Goal: Use online tool/utility: Utilize a website feature to perform a specific function

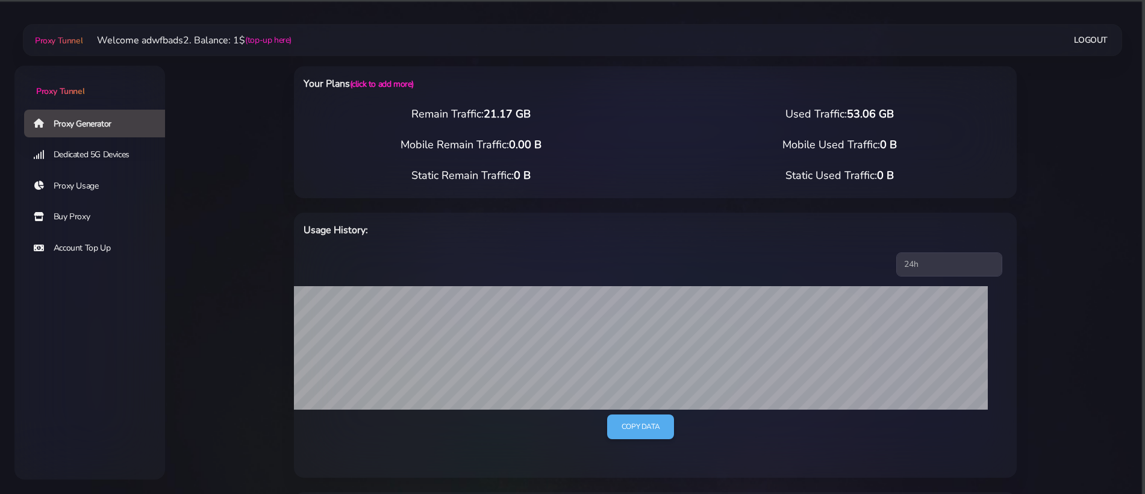
select select "NL"
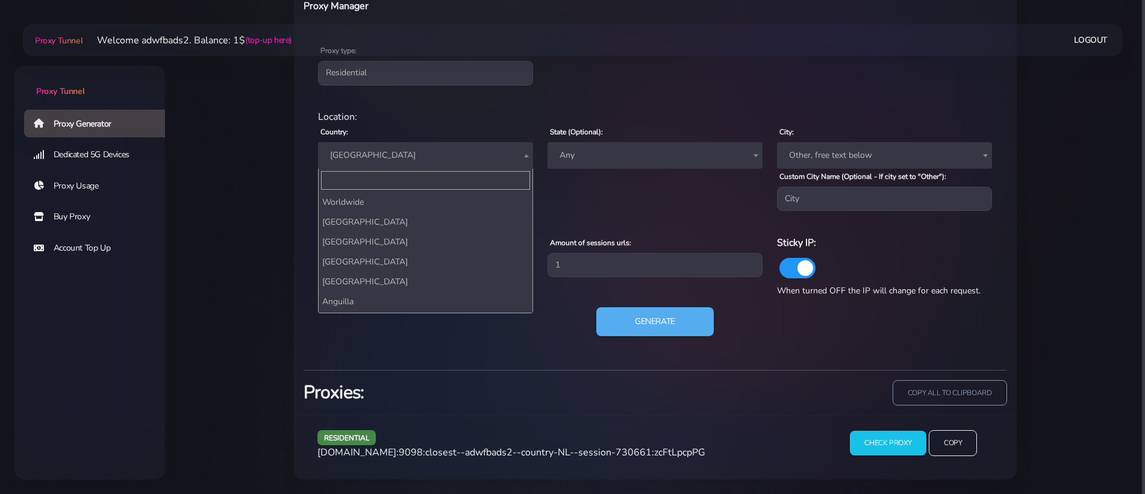
click at [389, 149] on span "[GEOGRAPHIC_DATA]" at bounding box center [425, 155] width 201 height 17
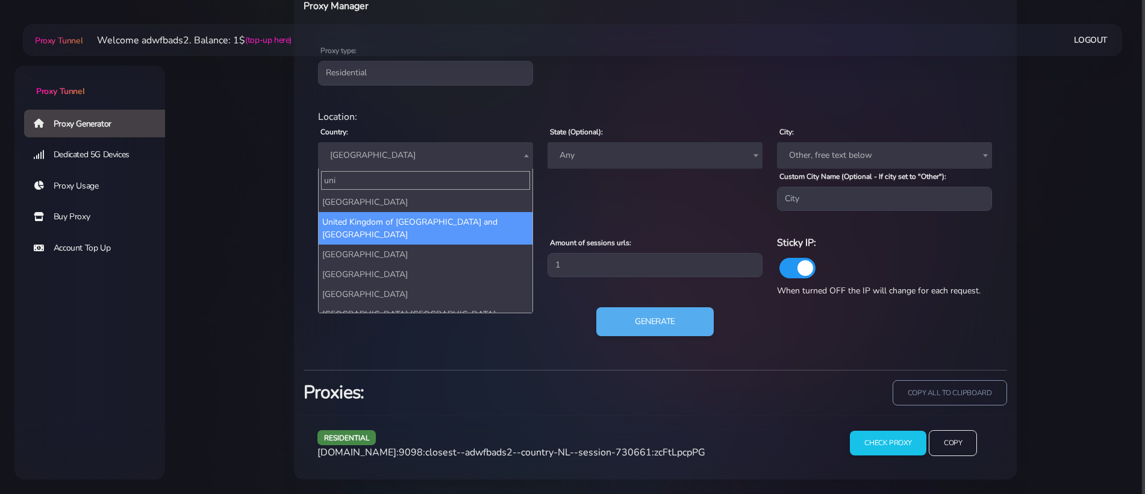
type input "uni"
select select "GB"
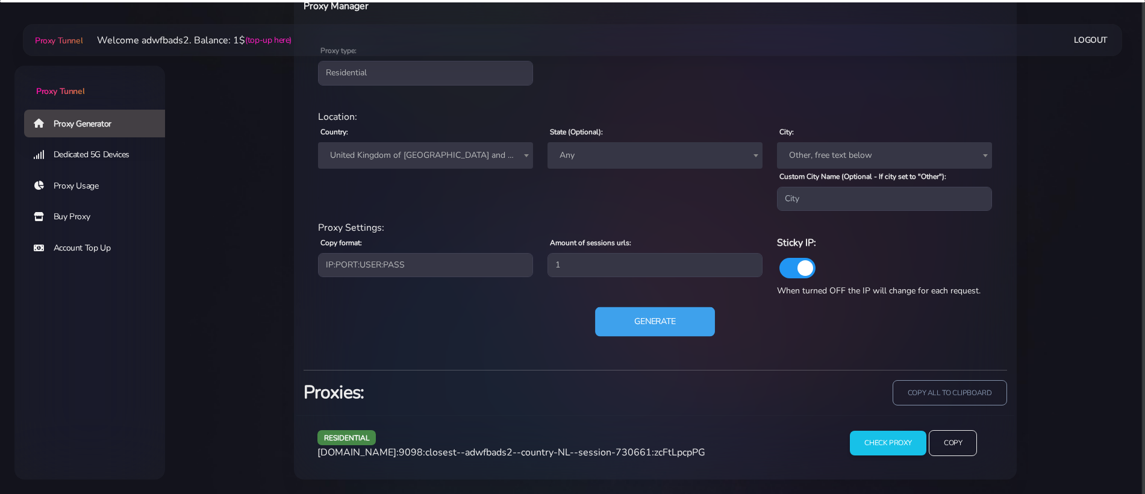
click at [652, 326] on button "Generate" at bounding box center [655, 322] width 120 height 30
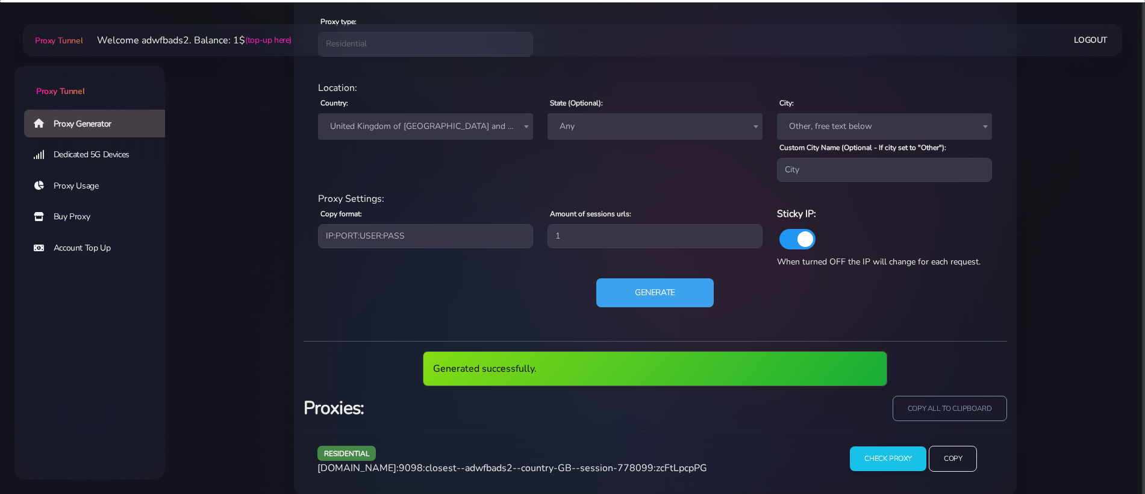
scroll to position [548, 0]
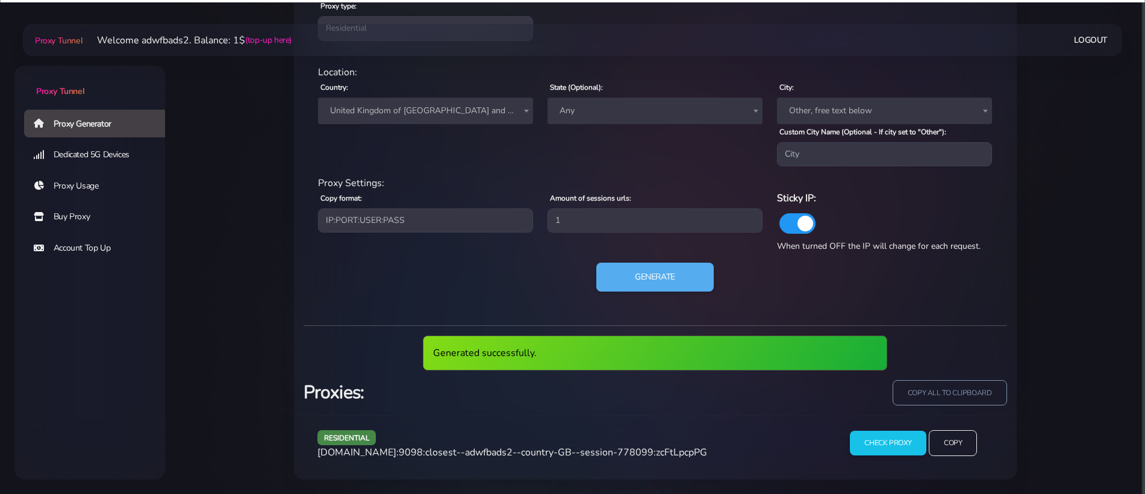
click at [564, 455] on span "[DOMAIN_NAME]:9098:closest--adwfbads2--country-GB--session-778099:zcFtLpcpPG" at bounding box center [512, 452] width 390 height 13
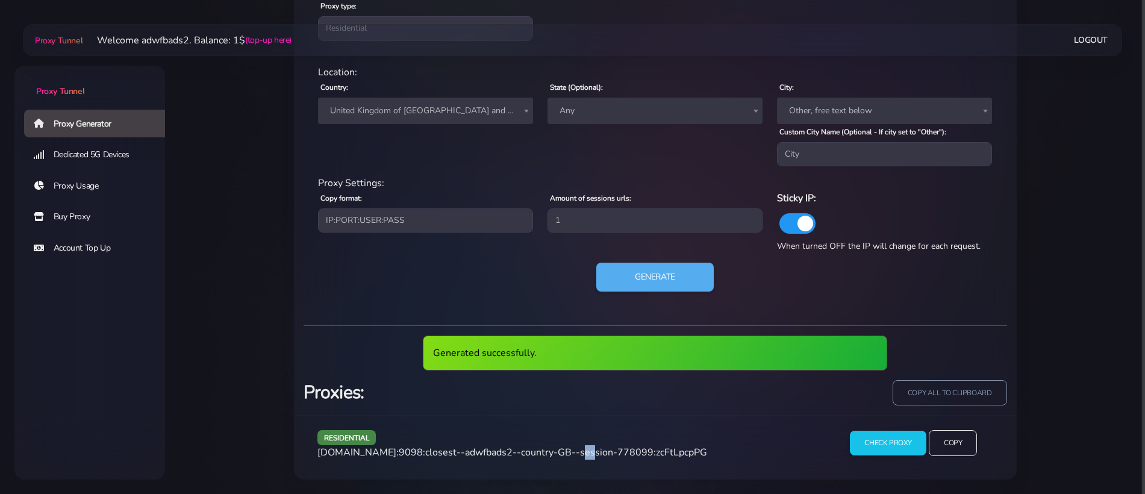
click at [564, 455] on span "[DOMAIN_NAME]:9098:closest--adwfbads2--country-GB--session-778099:zcFtLpcpPG" at bounding box center [512, 452] width 390 height 13
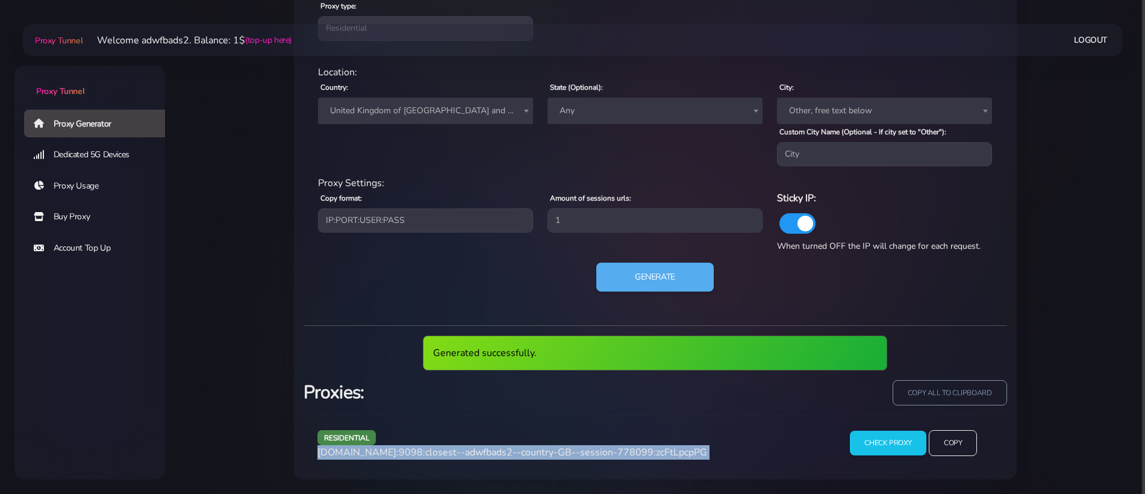
click at [564, 455] on span "[DOMAIN_NAME]:9098:closest--adwfbads2--country-GB--session-778099:zcFtLpcpPG" at bounding box center [512, 452] width 390 height 13
copy div "[DOMAIN_NAME]:9098:closest--adwfbads2--country-GB--session-778099:zcFtLpcpPG"
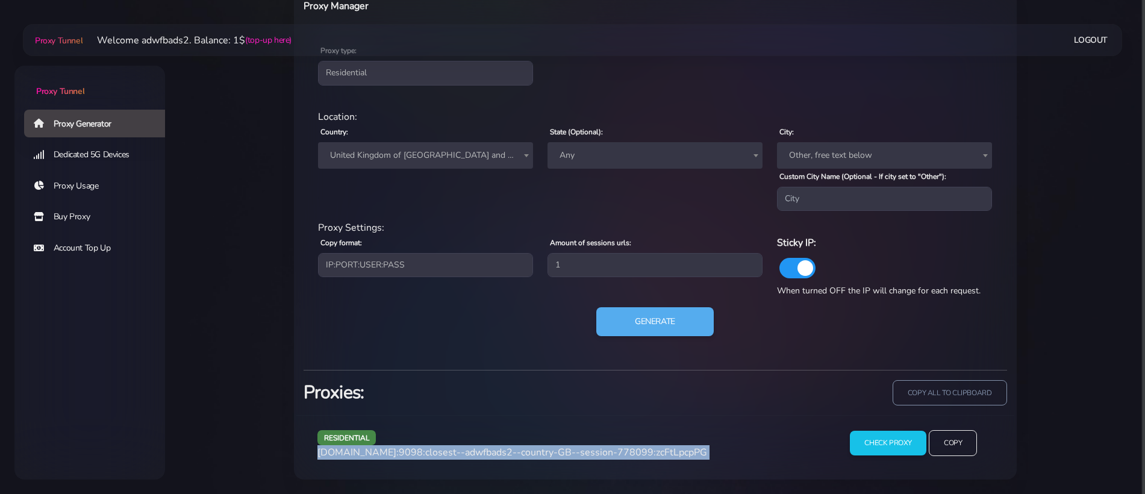
scroll to position [503, 0]
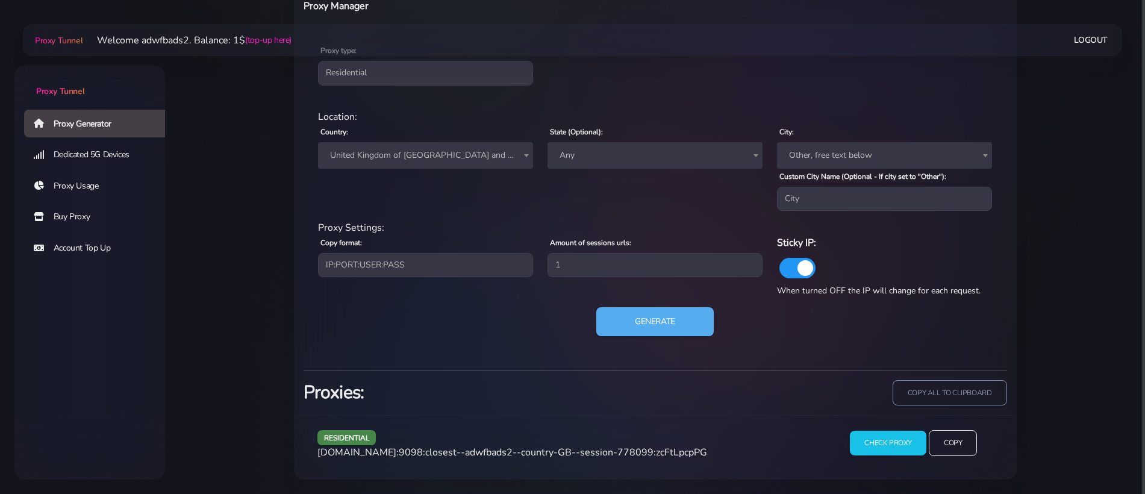
click at [406, 155] on span "United Kingdom of [GEOGRAPHIC_DATA] and [GEOGRAPHIC_DATA]" at bounding box center [425, 155] width 201 height 17
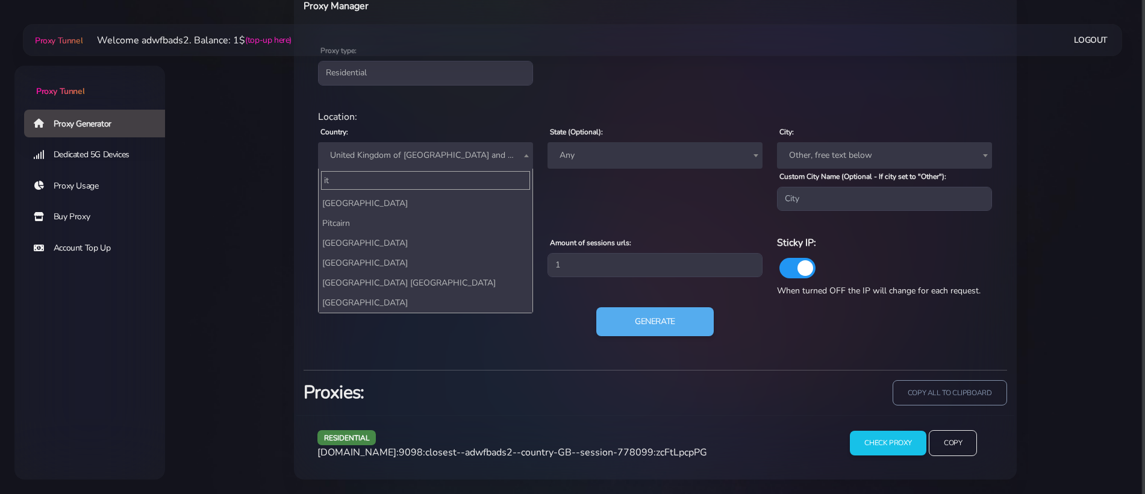
scroll to position [0, 0]
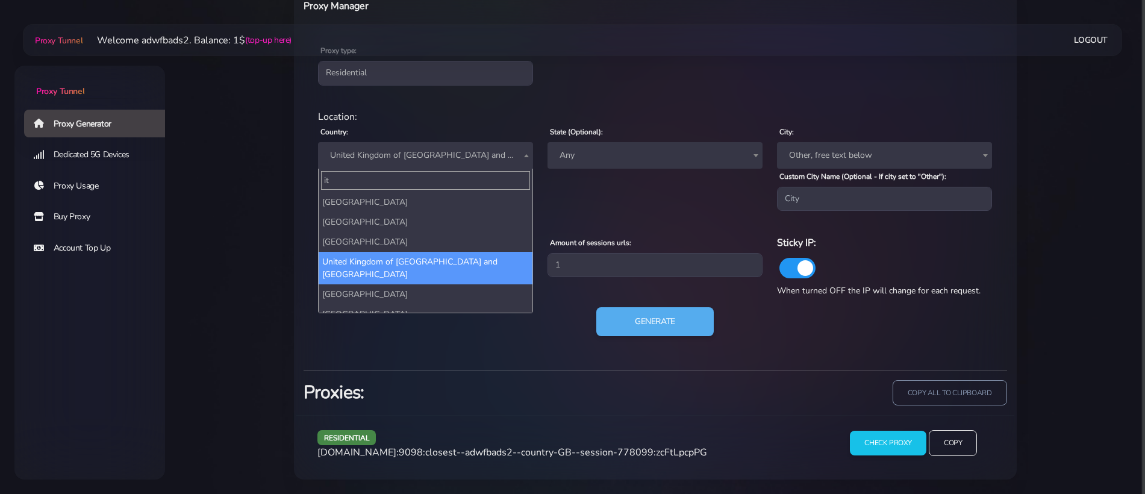
type input "ita"
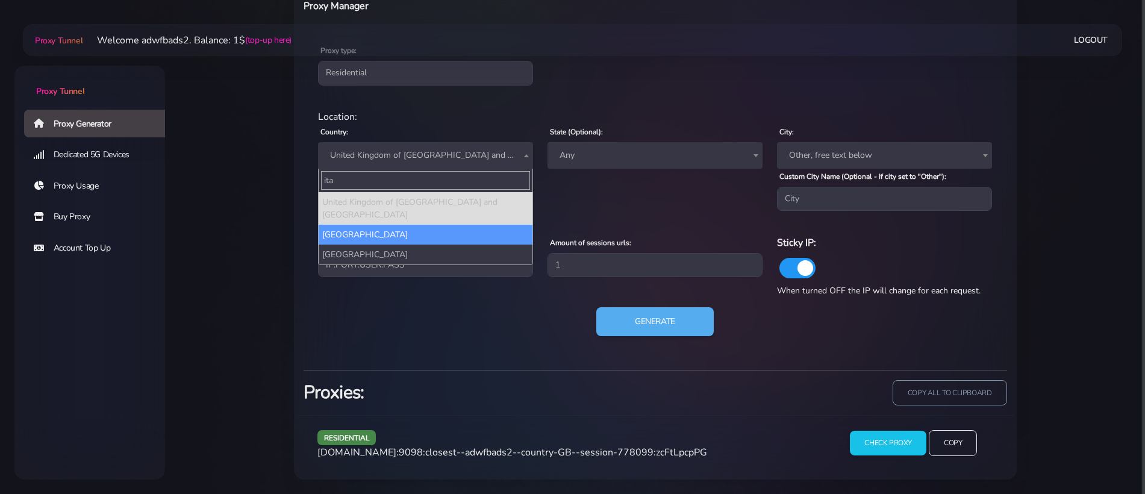
select select "IT"
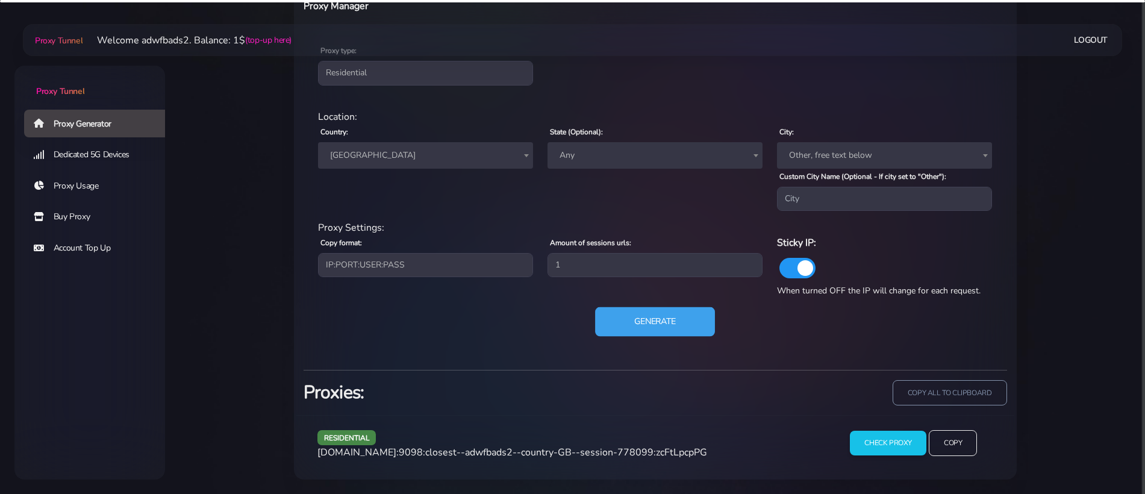
click at [611, 325] on button "Generate" at bounding box center [655, 322] width 120 height 30
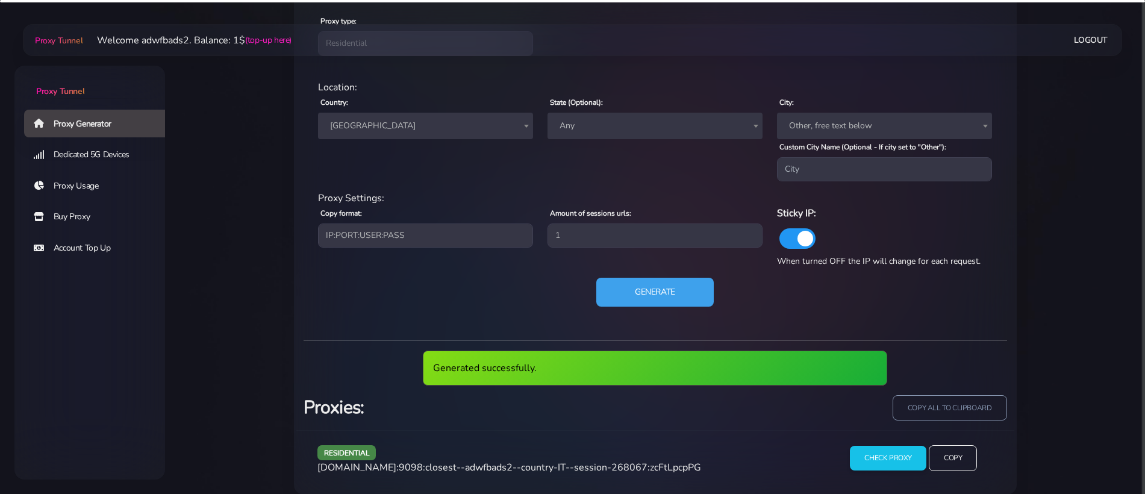
scroll to position [548, 0]
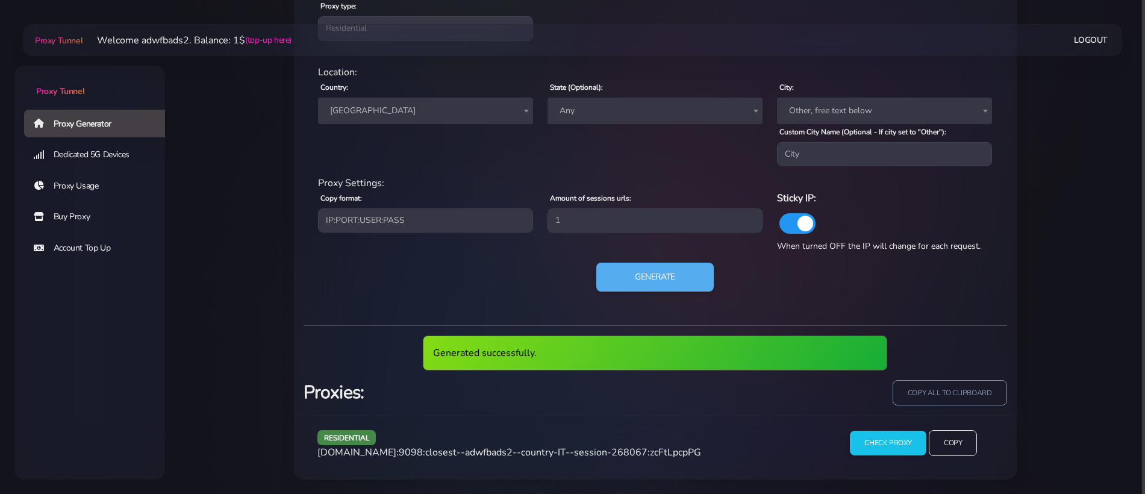
click at [558, 446] on span "[DOMAIN_NAME]:9098:closest--adwfbads2--country-IT--session-268067:zcFtLpcpPG" at bounding box center [509, 452] width 384 height 13
click at [540, 451] on span "[DOMAIN_NAME]:9098:closest--adwfbads2--country-IT--session-268067:zcFtLpcpPG" at bounding box center [509, 452] width 384 height 13
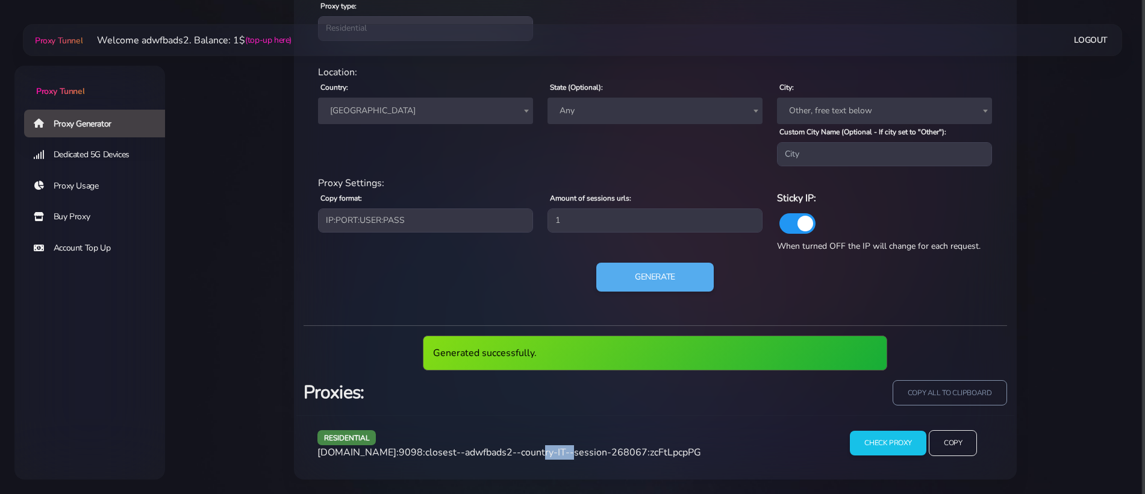
scroll to position [503, 0]
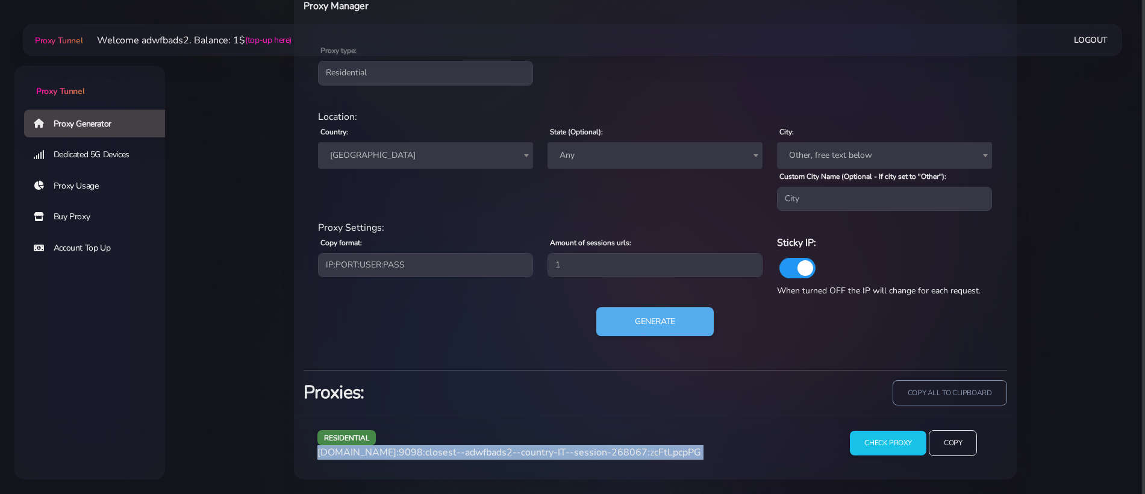
click at [540, 451] on span "[DOMAIN_NAME]:9098:closest--adwfbads2--country-IT--session-268067:zcFtLpcpPG" at bounding box center [509, 452] width 384 height 13
copy div "[DOMAIN_NAME]:9098:closest--adwfbads2--country-IT--session-268067:zcFtLpcpPG"
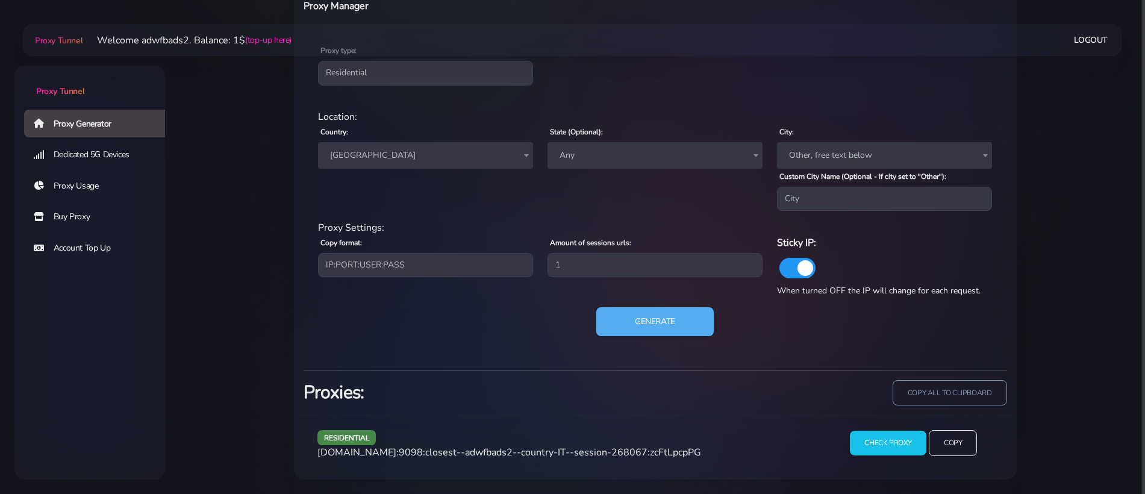
click at [373, 160] on span "[GEOGRAPHIC_DATA]" at bounding box center [425, 155] width 201 height 17
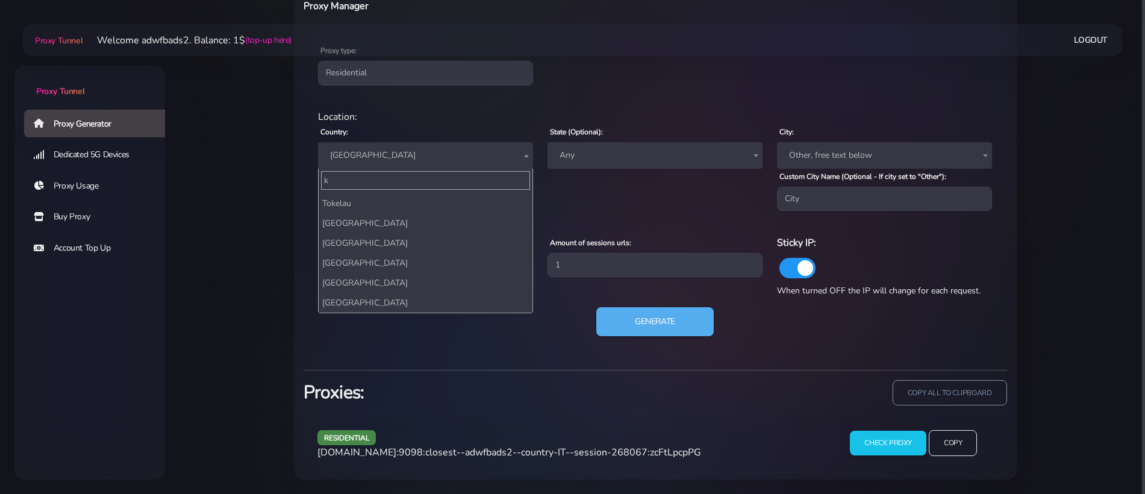
scroll to position [0, 0]
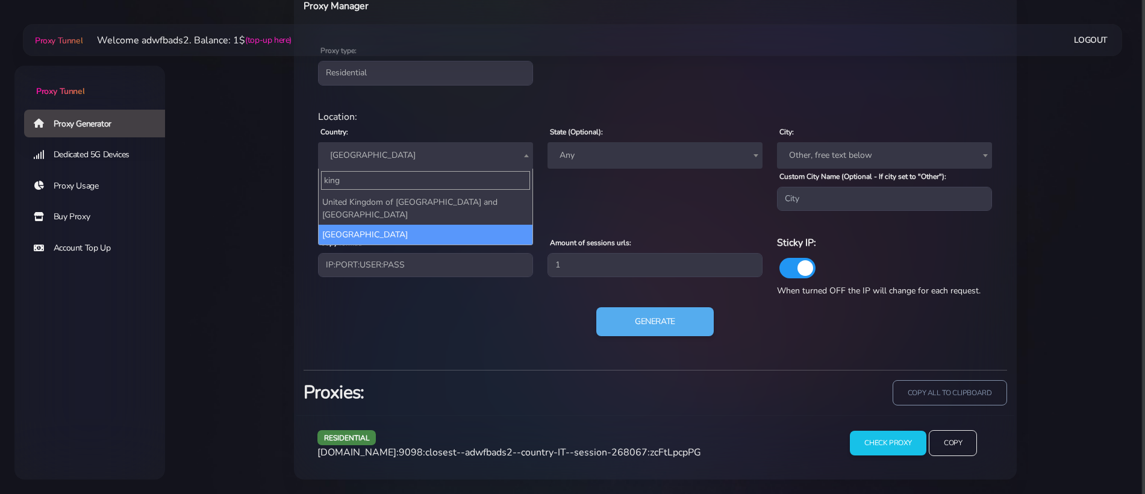
type input "king"
select select "UK"
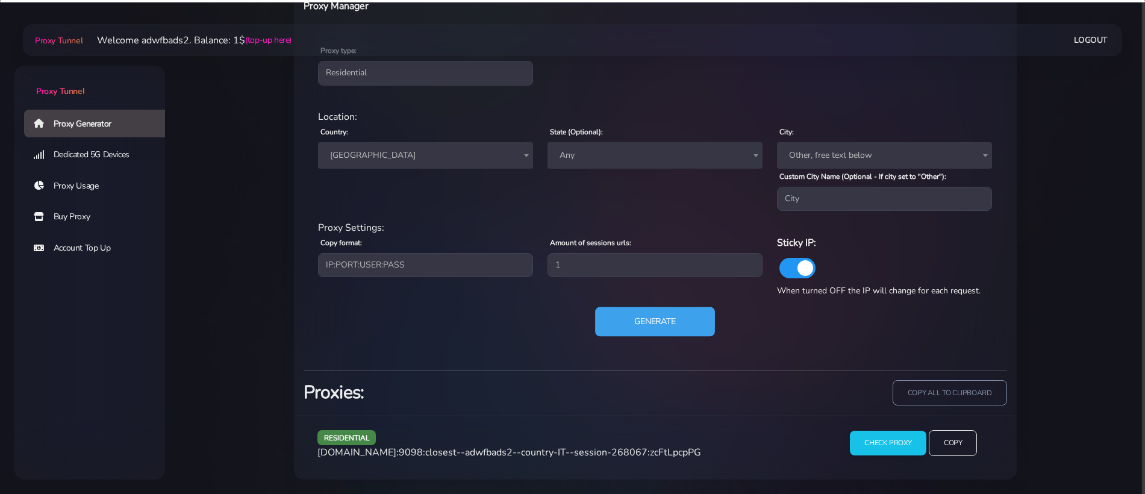
click at [635, 331] on button "Generate" at bounding box center [655, 322] width 120 height 30
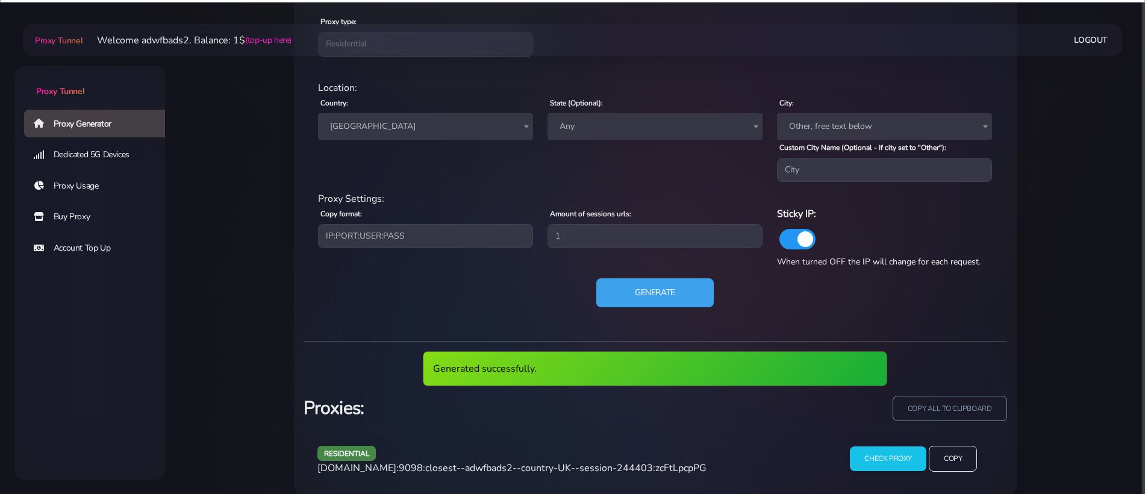
scroll to position [548, 0]
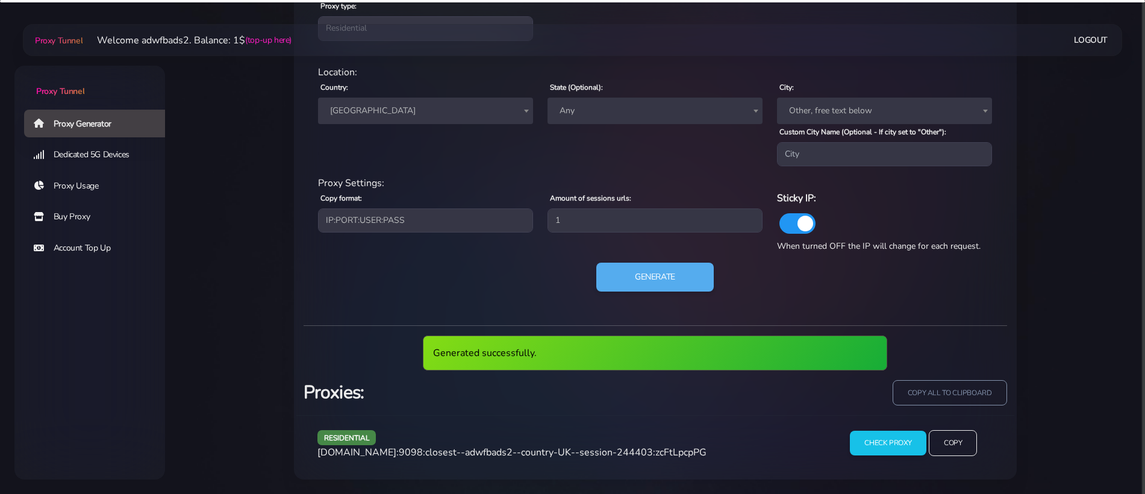
click at [577, 453] on span "[DOMAIN_NAME]:9098:closest--adwfbads2--country-UK--session-244403:zcFtLpcpPG" at bounding box center [511, 452] width 389 height 13
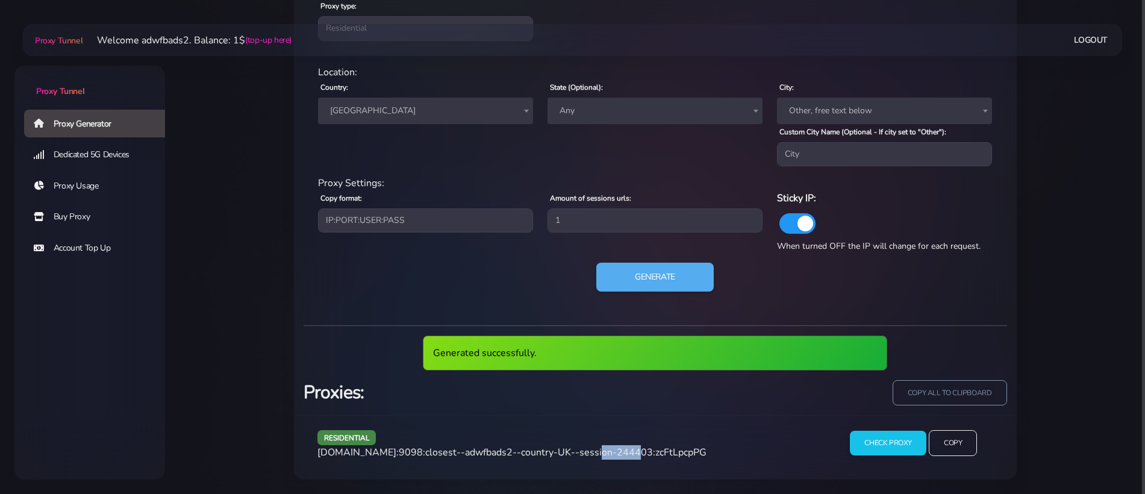
click at [577, 453] on span "[DOMAIN_NAME]:9098:closest--adwfbads2--country-UK--session-244403:zcFtLpcpPG" at bounding box center [511, 452] width 389 height 13
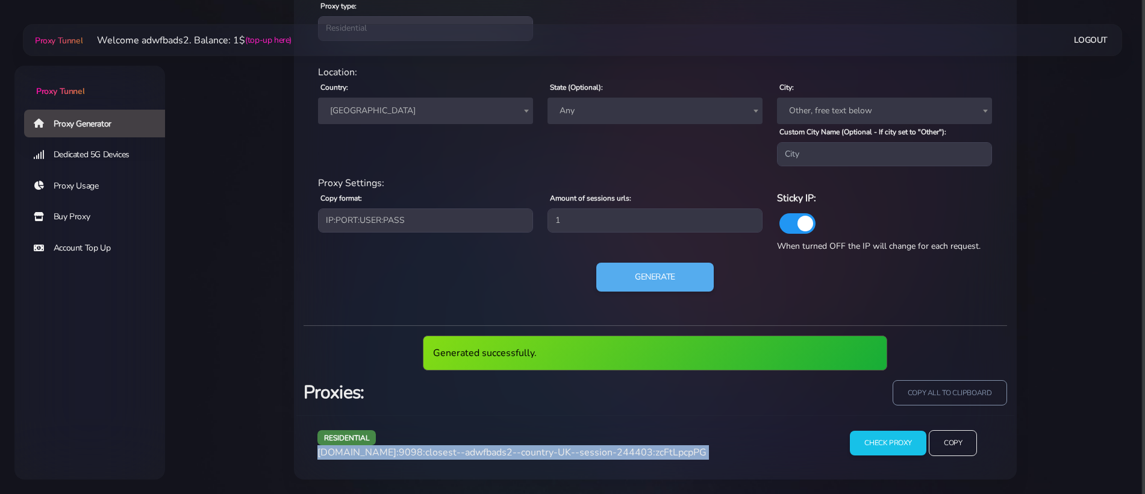
click at [577, 453] on span "[DOMAIN_NAME]:9098:closest--adwfbads2--country-UK--session-244403:zcFtLpcpPG" at bounding box center [511, 452] width 389 height 13
copy div "[DOMAIN_NAME]:9098:closest--adwfbads2--country-UK--session-244403:zcFtLpcpPG"
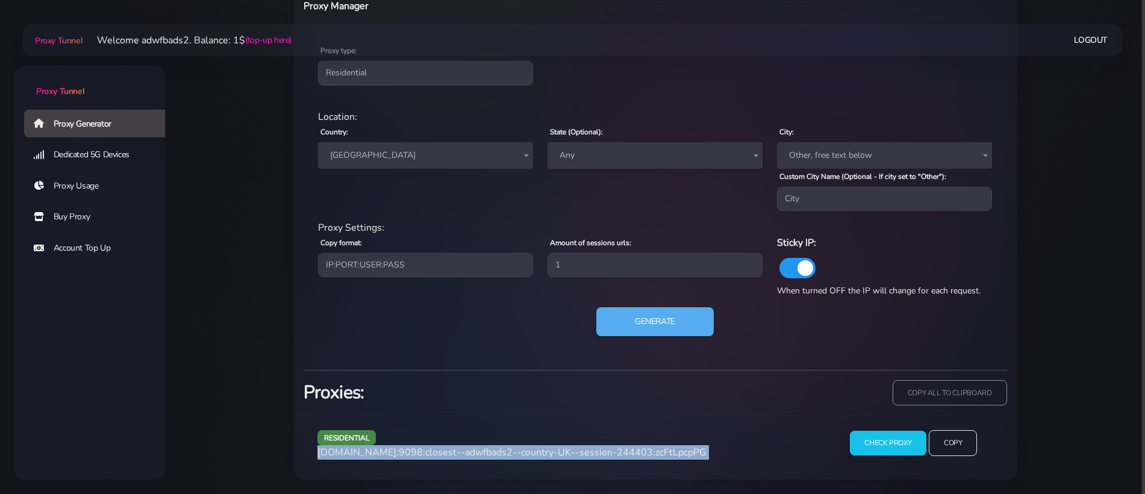
scroll to position [503, 0]
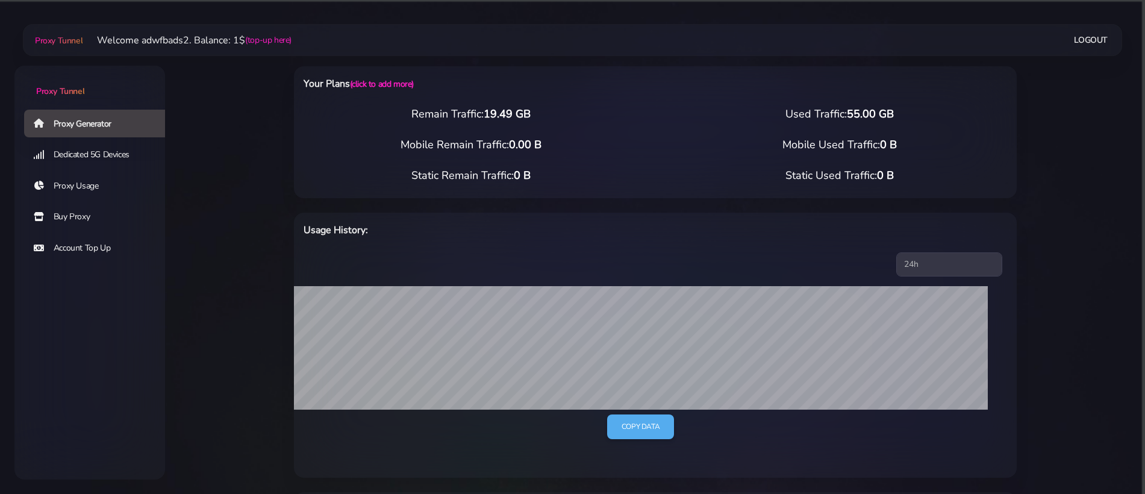
select select "ES"
